Goal: Information Seeking & Learning: Learn about a topic

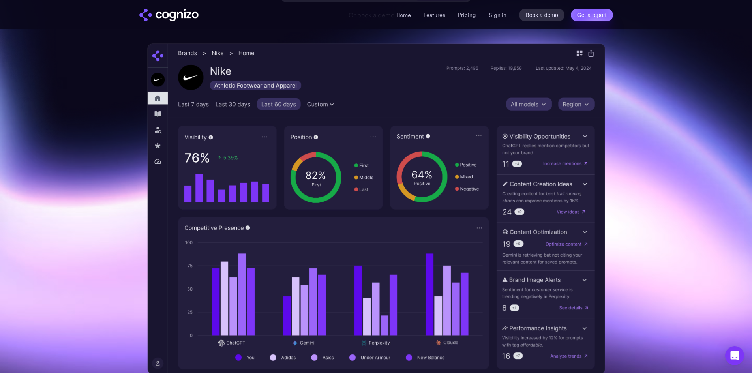
scroll to position [197, 0]
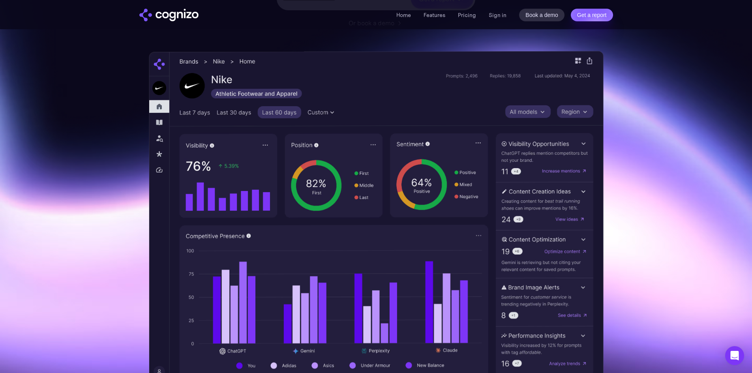
click at [480, 229] on img at bounding box center [376, 217] width 455 height 332
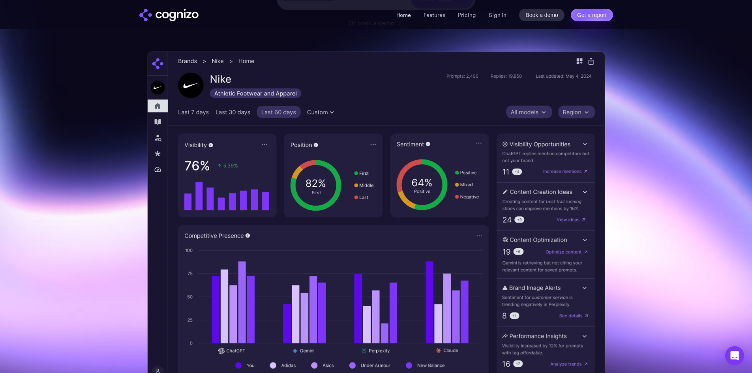
click at [405, 15] on link "Home" at bounding box center [403, 14] width 15 height 7
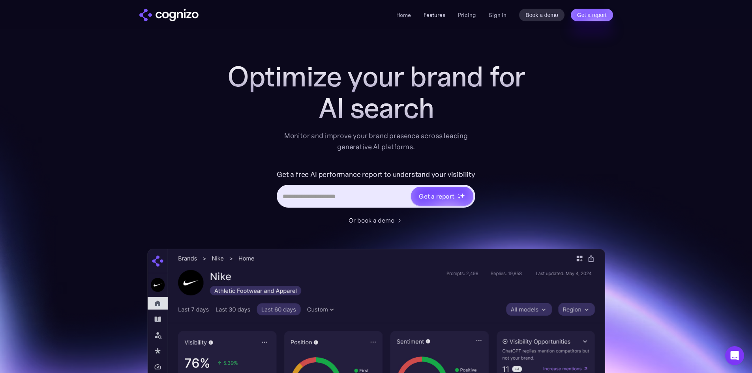
click at [439, 14] on link "Features" at bounding box center [435, 14] width 22 height 7
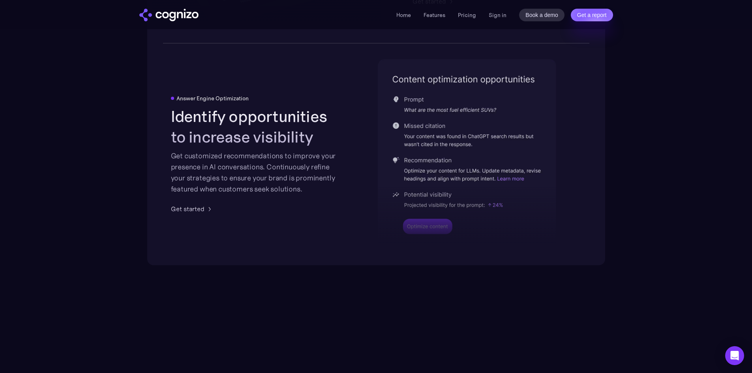
scroll to position [1625, 0]
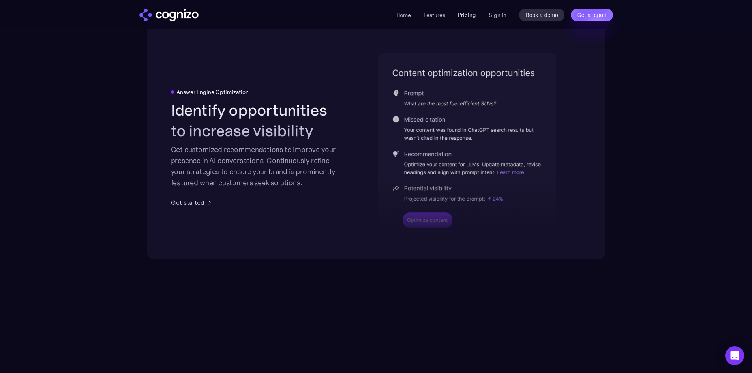
click at [467, 12] on link "Pricing" at bounding box center [467, 14] width 18 height 7
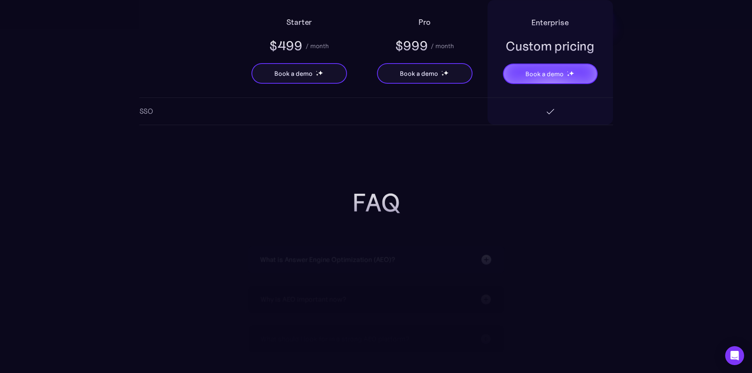
scroll to position [1618, 0]
